Goal: Task Accomplishment & Management: Manage account settings

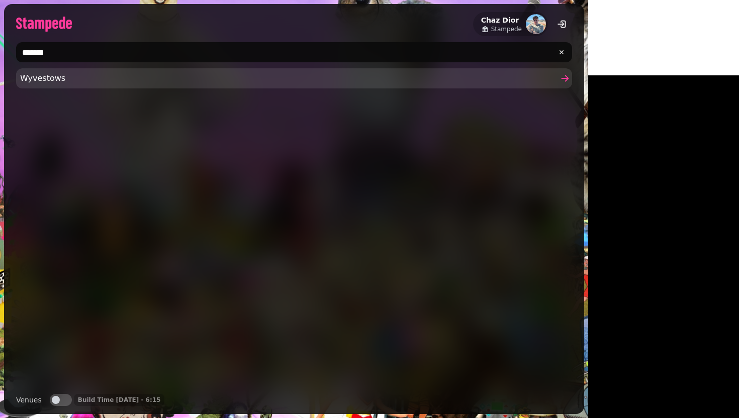
type input "*******"
click at [146, 77] on span "Wyvestows" at bounding box center [289, 78] width 538 height 12
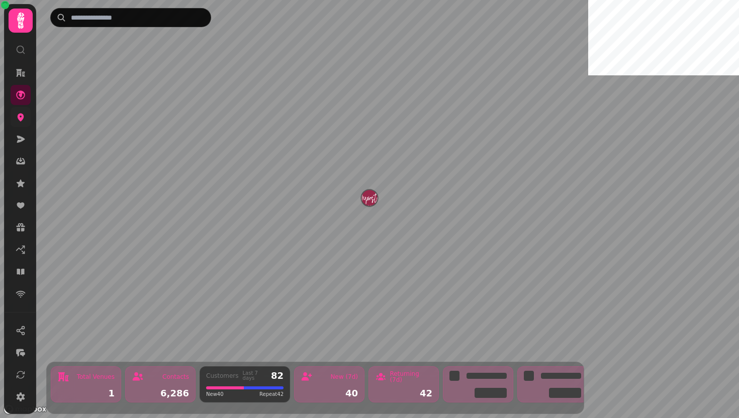
click at [23, 124] on link at bounding box center [21, 117] width 20 height 20
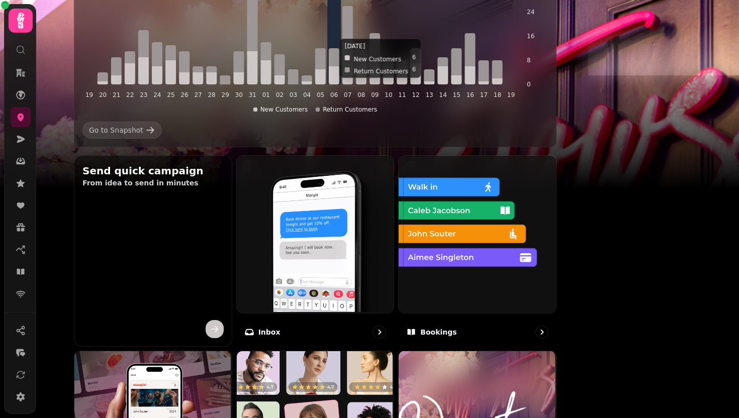
scroll to position [226, 0]
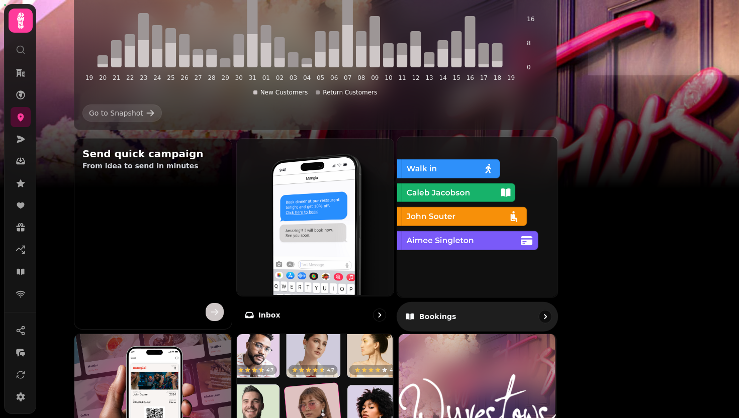
click at [510, 239] on img at bounding box center [476, 216] width 160 height 160
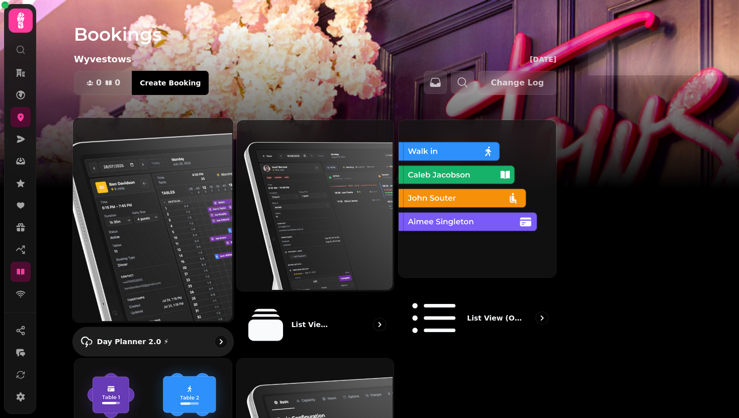
click at [210, 232] on img at bounding box center [152, 219] width 160 height 205
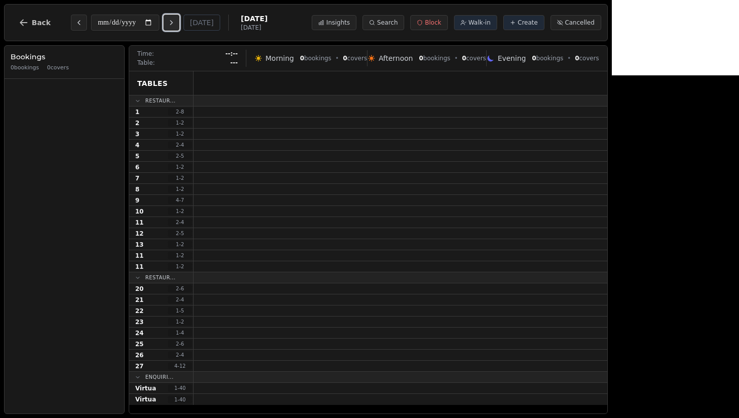
click at [174, 26] on button "Next day" at bounding box center [171, 23] width 16 height 16
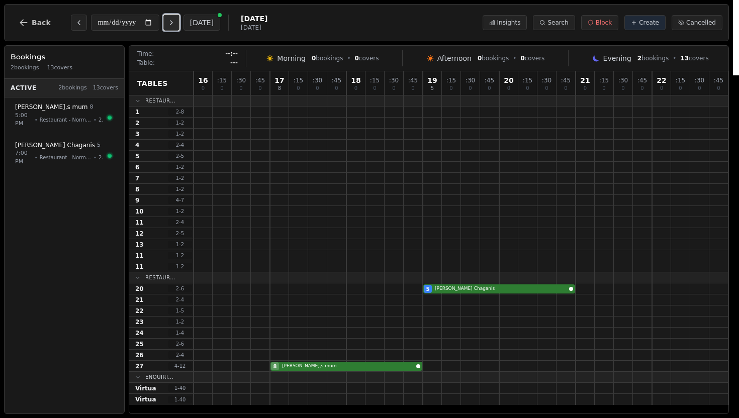
click at [177, 28] on button "Next day" at bounding box center [171, 23] width 16 height 16
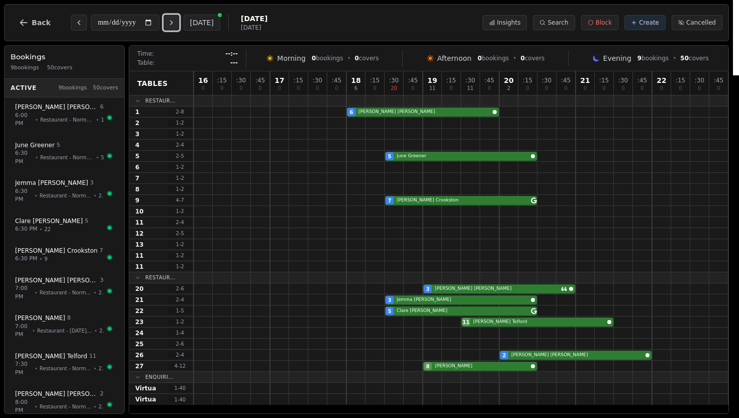
click at [169, 22] on button "Next day" at bounding box center [171, 23] width 16 height 16
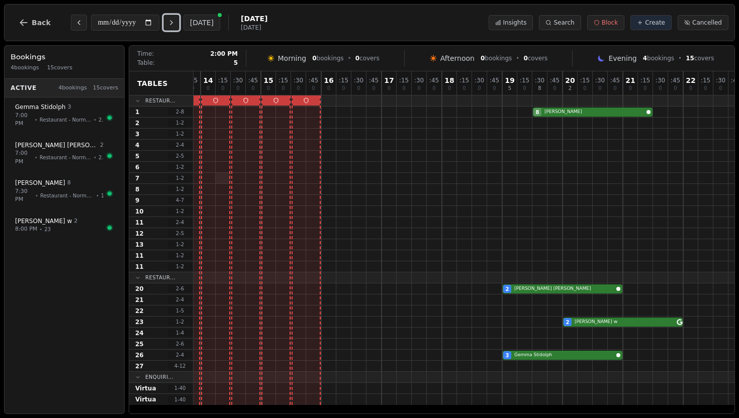
scroll to position [0, 123]
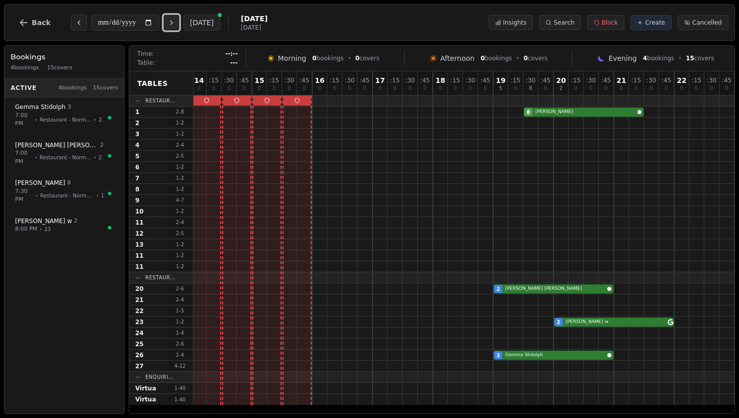
click at [172, 27] on button "Next day" at bounding box center [171, 23] width 16 height 16
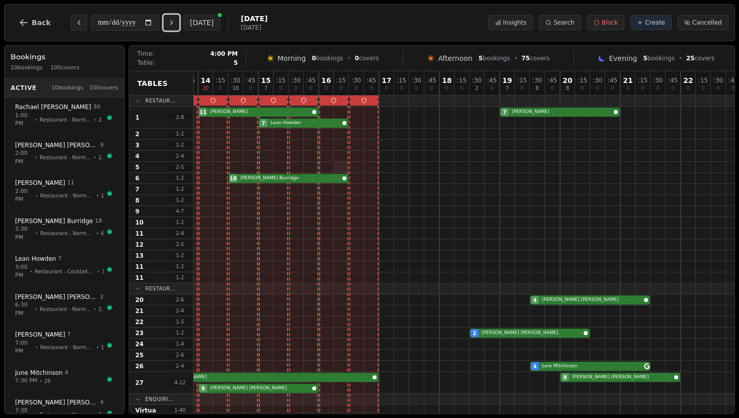
scroll to position [0, 130]
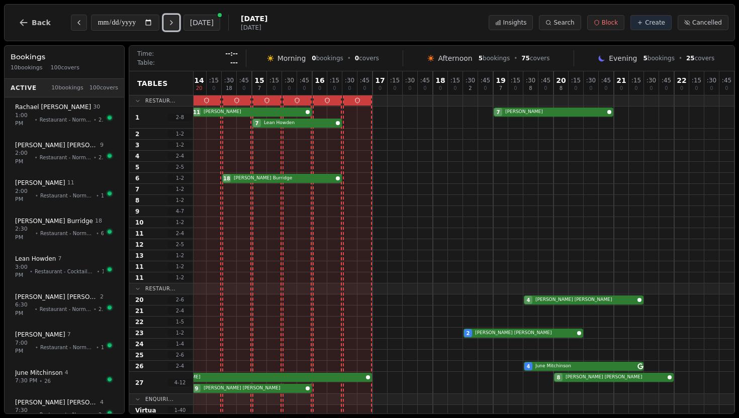
click at [177, 28] on button "Next day" at bounding box center [171, 23] width 16 height 16
type input "**********"
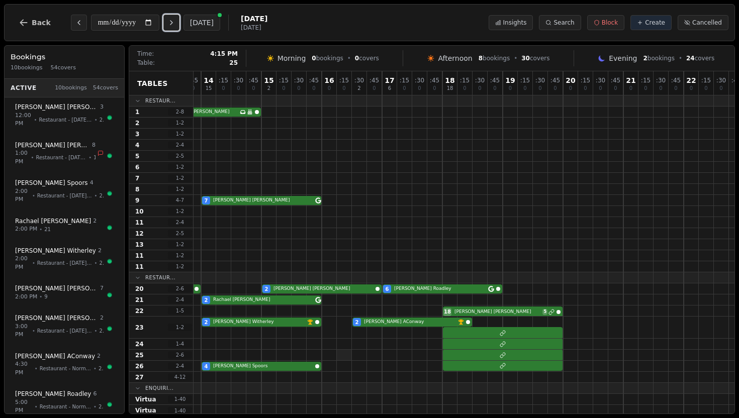
scroll to position [0, 115]
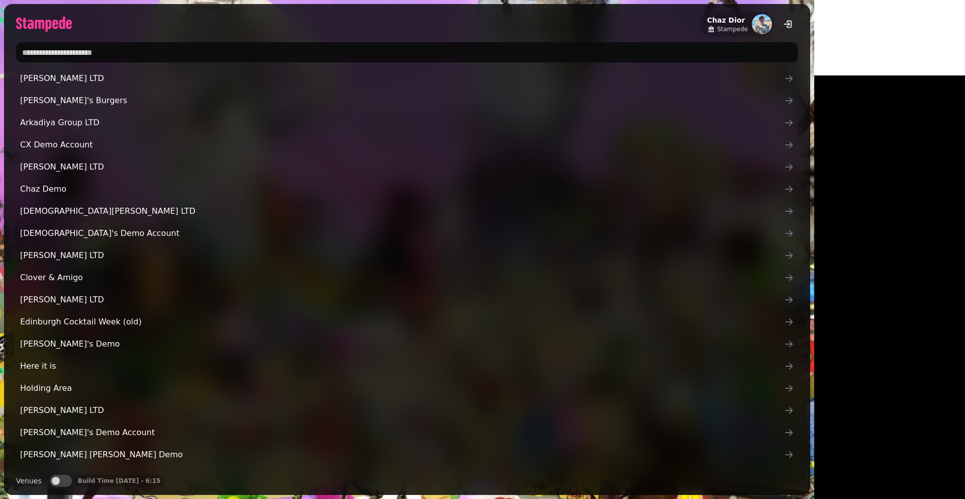
click at [127, 54] on input "text" at bounding box center [407, 52] width 782 height 20
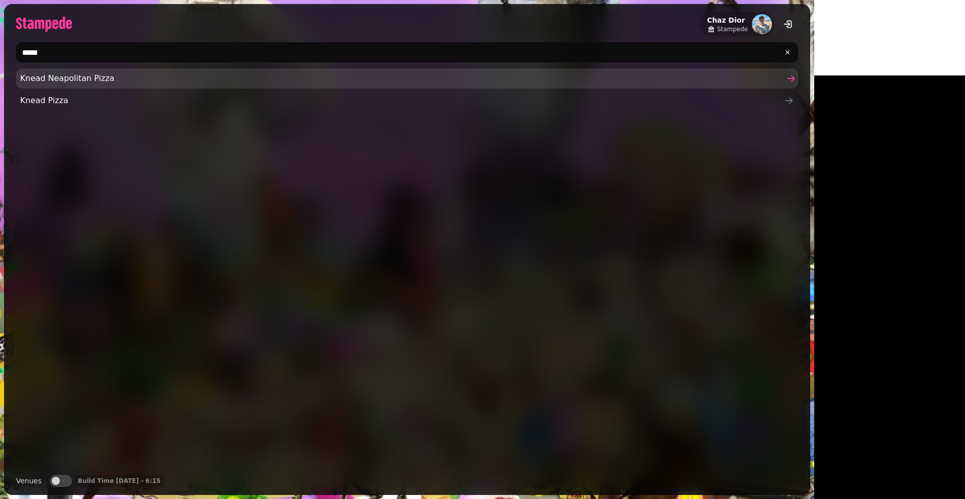
type input "*****"
click at [29, 85] on link "Knead Neapolitan Pizza" at bounding box center [407, 78] width 782 height 20
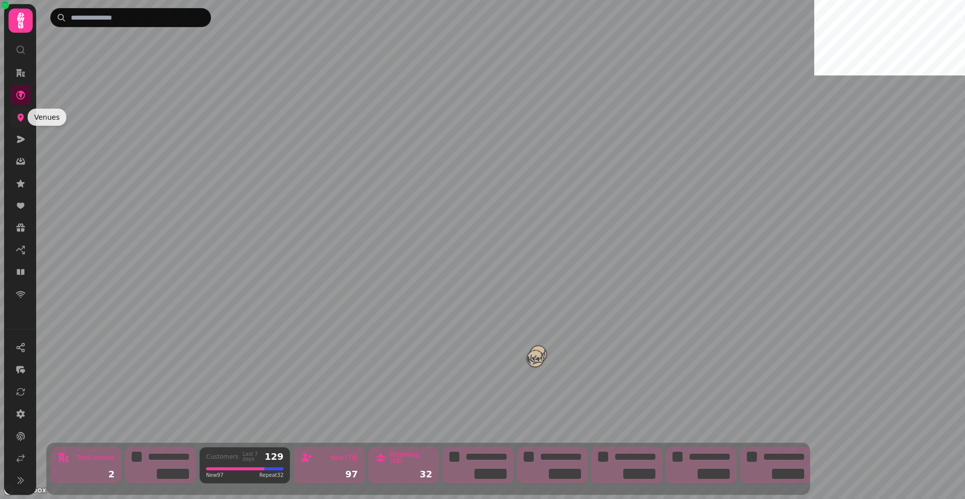
click at [19, 112] on icon at bounding box center [21, 117] width 10 height 10
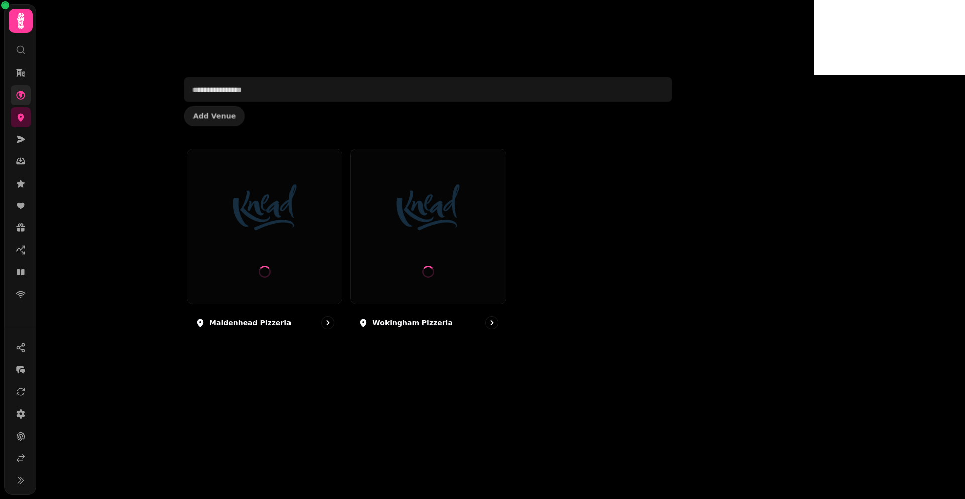
click at [19, 102] on link at bounding box center [21, 95] width 20 height 20
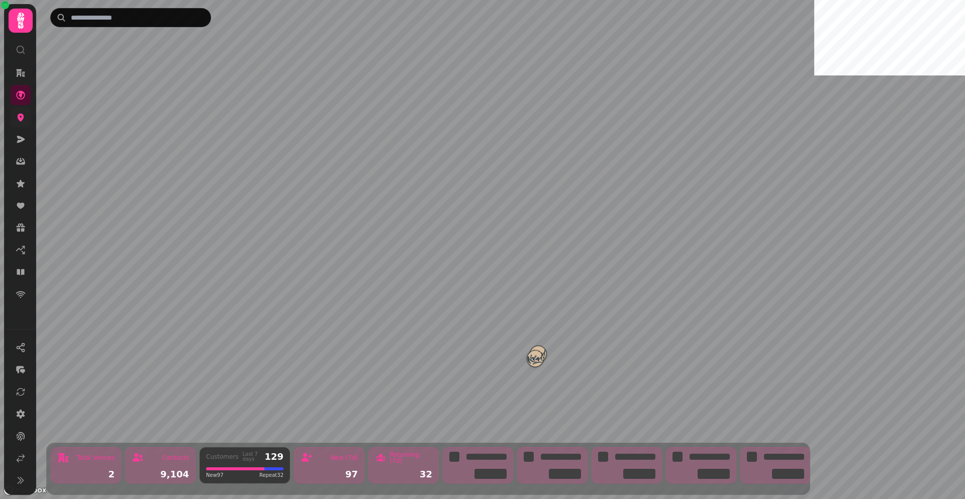
click at [19, 114] on icon at bounding box center [21, 117] width 10 height 10
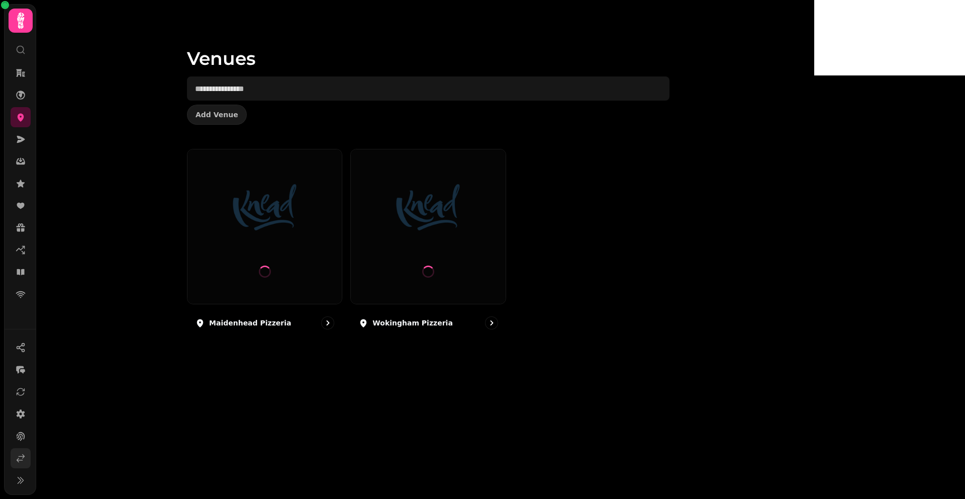
click at [20, 452] on link at bounding box center [21, 458] width 20 height 20
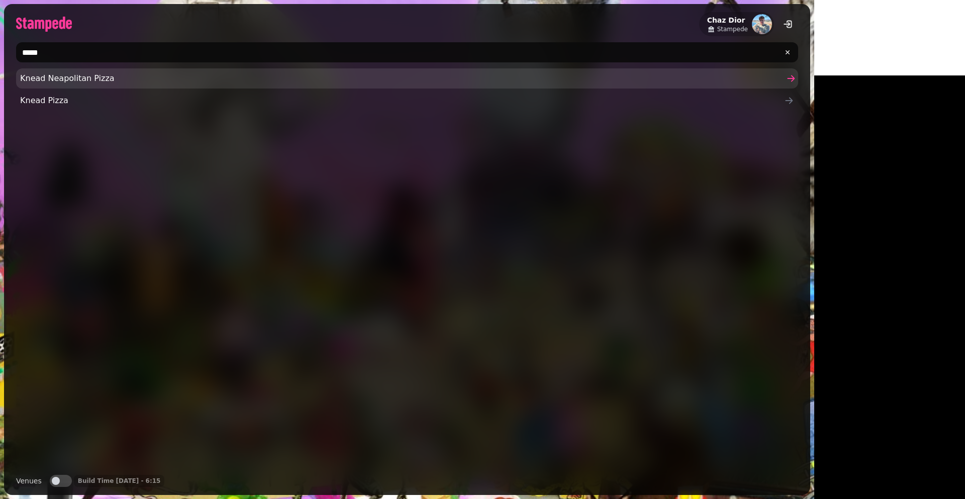
click at [103, 74] on span "Knead Neapolitan Pizza" at bounding box center [402, 78] width 764 height 12
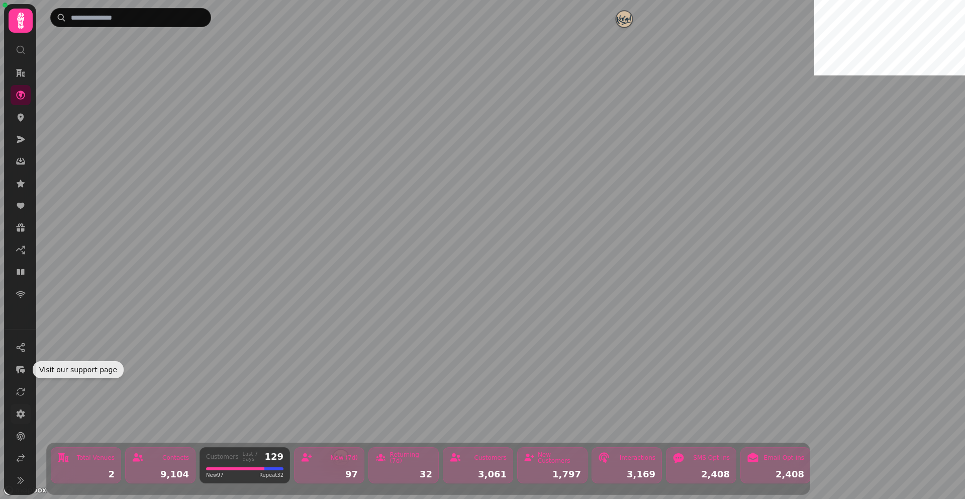
click at [22, 405] on link at bounding box center [21, 414] width 20 height 20
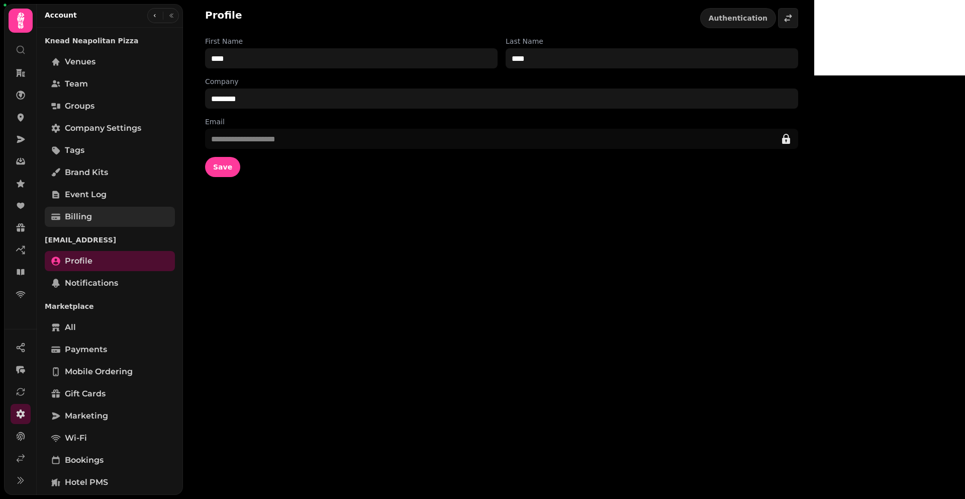
click at [78, 222] on span "Billing" at bounding box center [78, 217] width 27 height 12
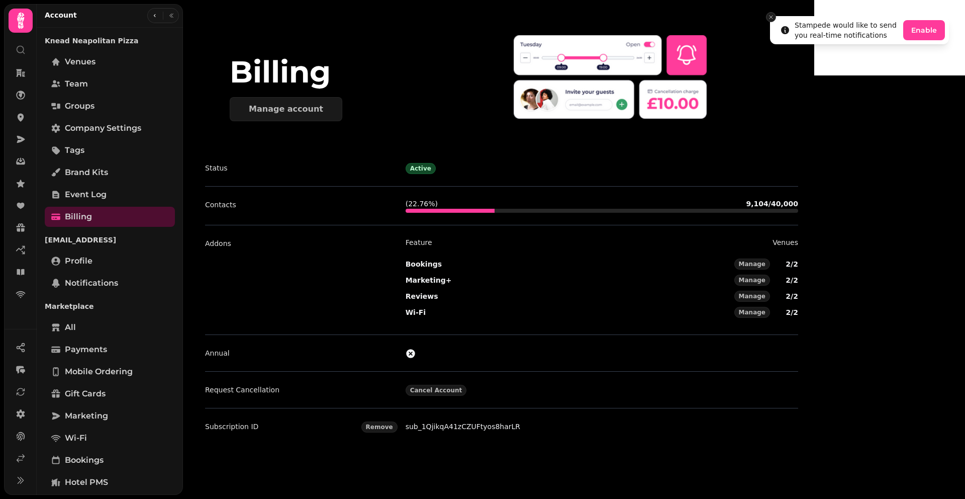
click at [771, 18] on line "Close toast" at bounding box center [771, 17] width 3 height 3
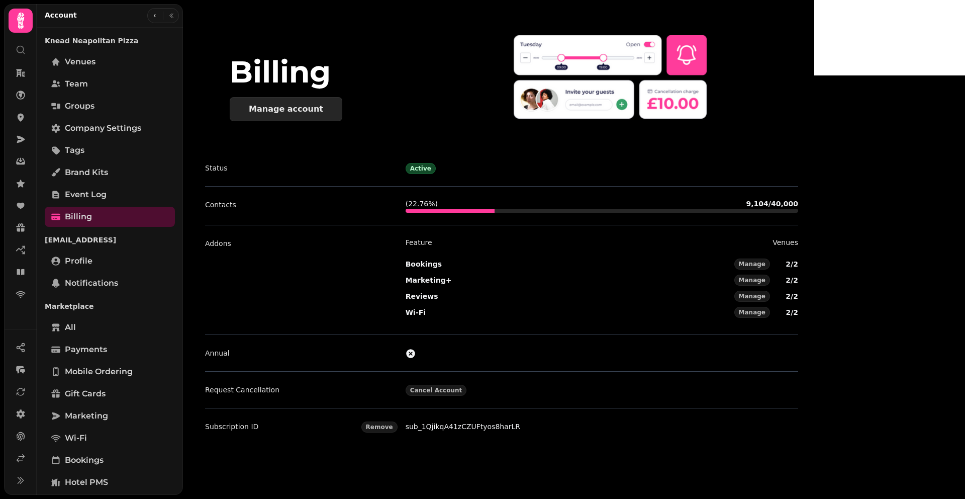
click at [263, 105] on div "Manage account" at bounding box center [286, 109] width 74 height 8
click at [20, 123] on link at bounding box center [21, 117] width 20 height 20
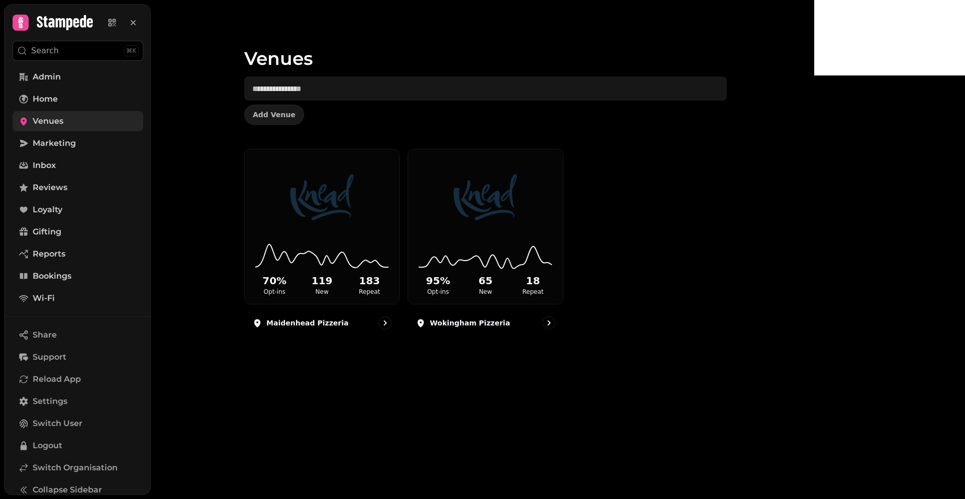
click at [60, 120] on span "Venues" at bounding box center [48, 121] width 31 height 12
click at [60, 121] on span "Venues" at bounding box center [48, 121] width 31 height 12
click at [73, 147] on span "Marketing" at bounding box center [54, 143] width 43 height 12
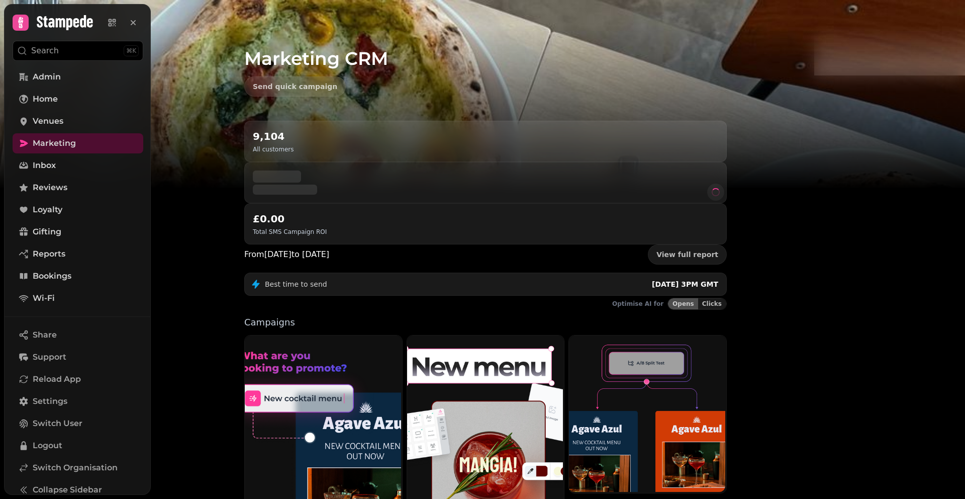
scroll to position [129, 0]
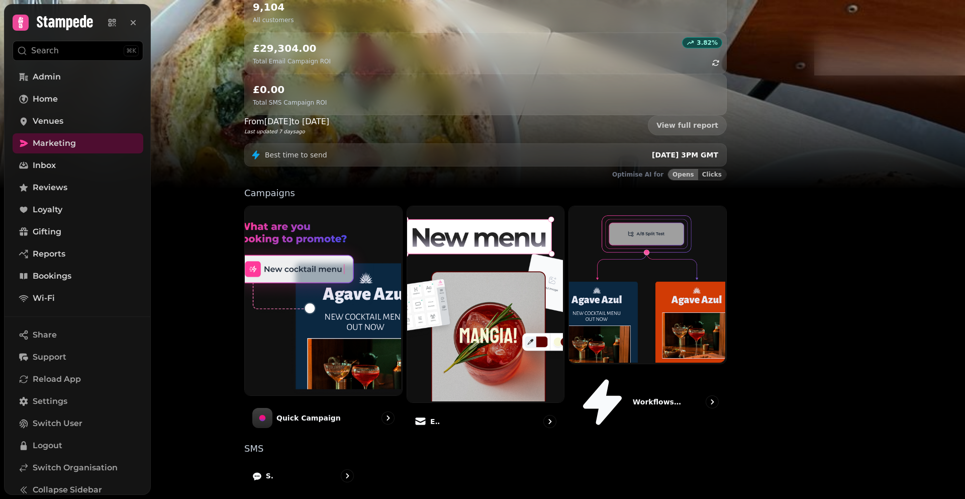
click at [75, 120] on link "Venues" at bounding box center [78, 121] width 131 height 20
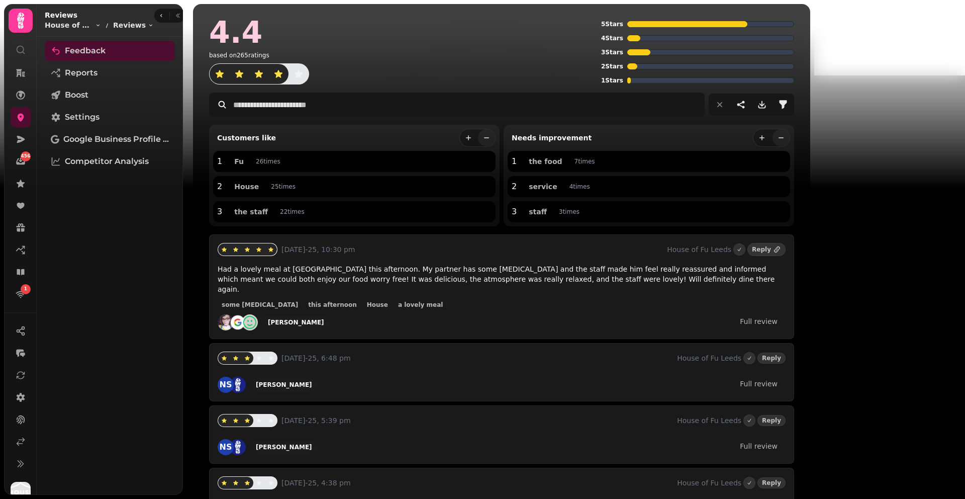
scroll to position [1785, 0]
